Goal: Task Accomplishment & Management: Manage account settings

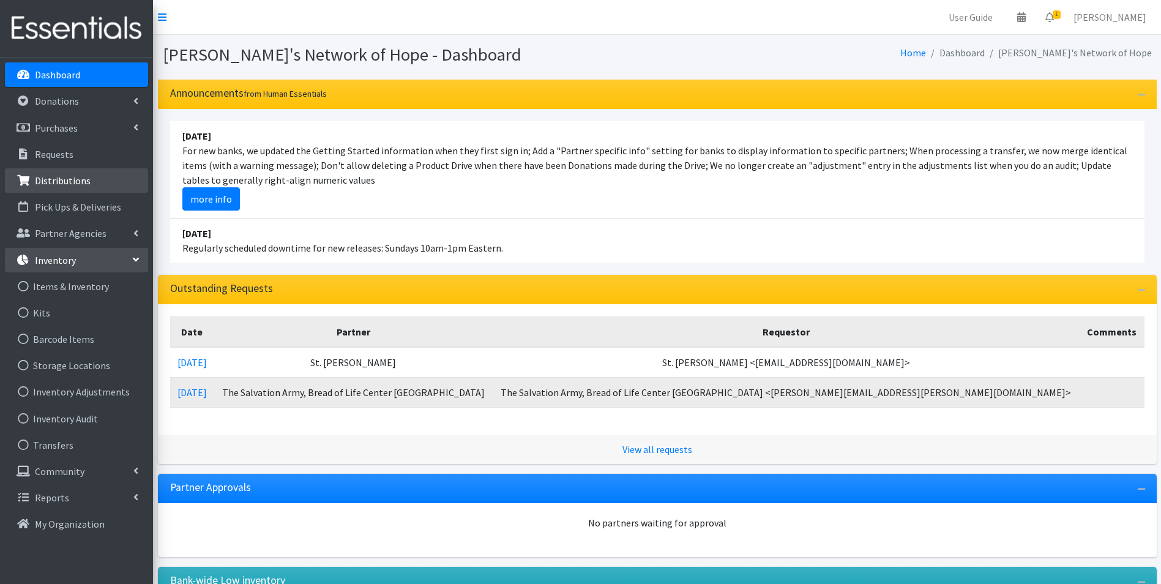
click at [64, 180] on p "Distributions" at bounding box center [63, 180] width 56 height 12
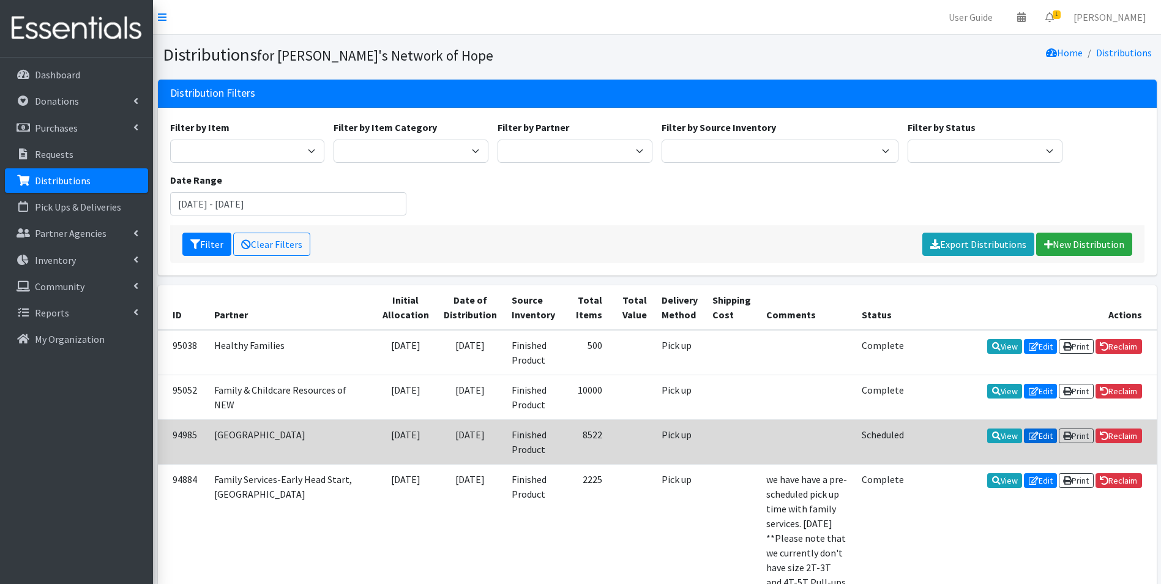
click at [1039, 435] on link "Edit" at bounding box center [1040, 435] width 33 height 15
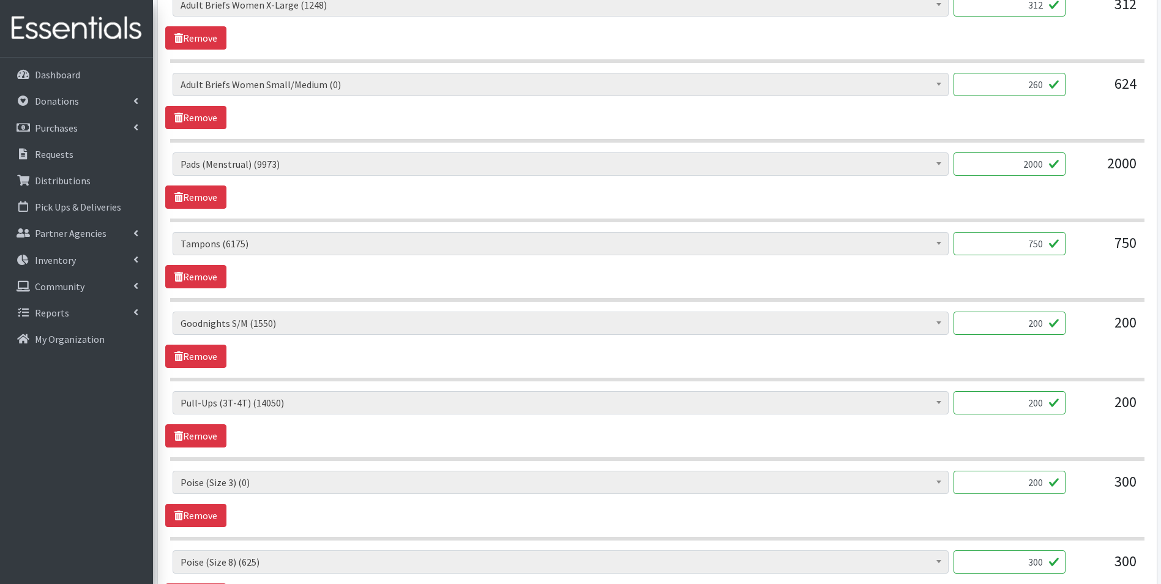
scroll to position [1163, 0]
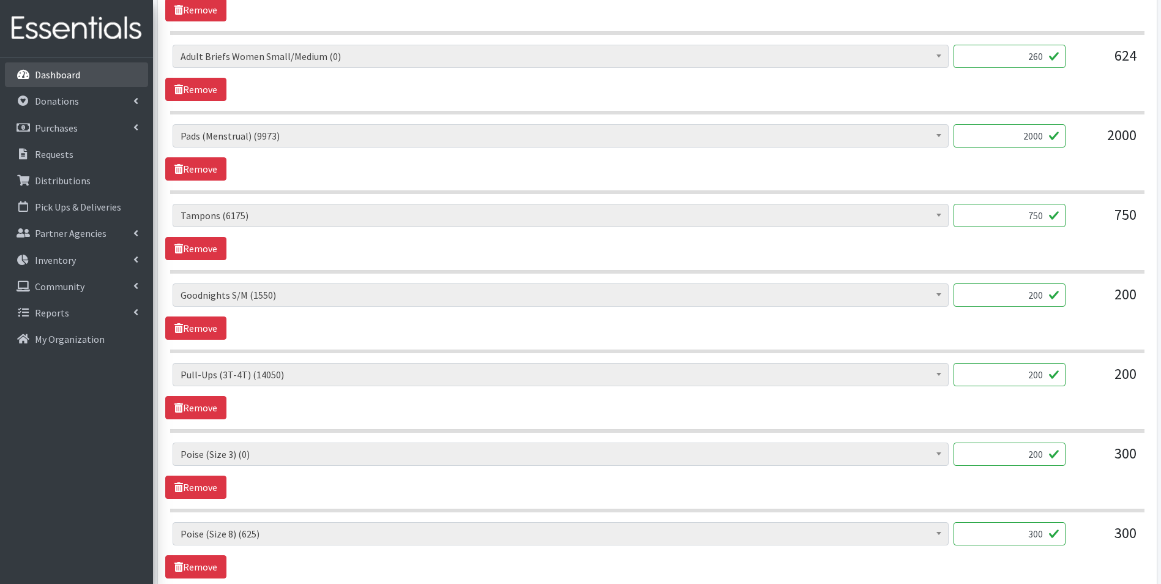
click at [56, 72] on p "Dashboard" at bounding box center [57, 75] width 45 height 12
